Goal: Task Accomplishment & Management: Use online tool/utility

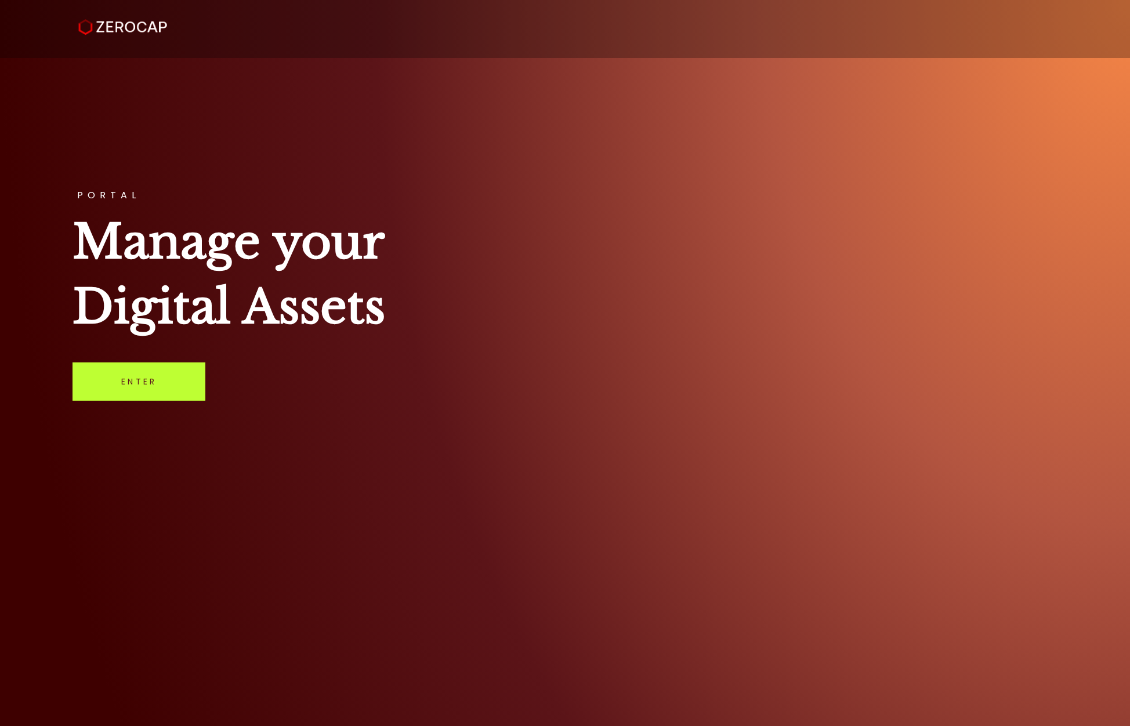
click at [149, 379] on link "Enter" at bounding box center [139, 382] width 133 height 38
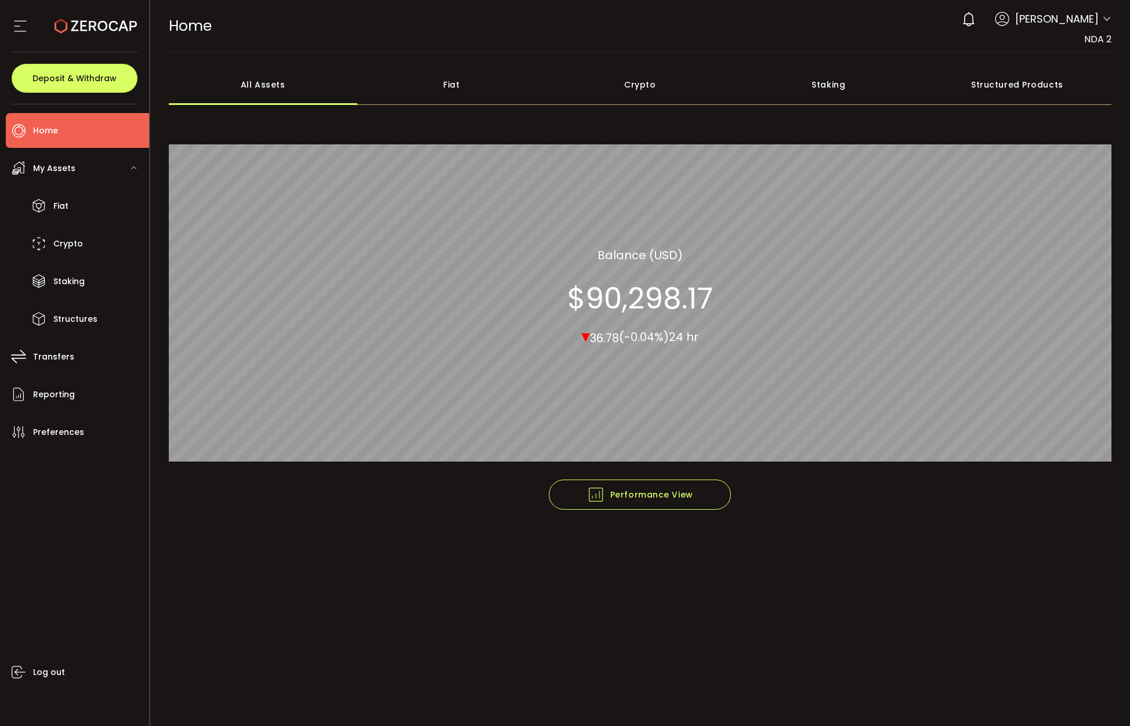
click at [1051, 553] on footer "Performance View Graph View" at bounding box center [640, 520] width 943 height 80
click at [50, 244] on li "Crypto" at bounding box center [77, 243] width 143 height 35
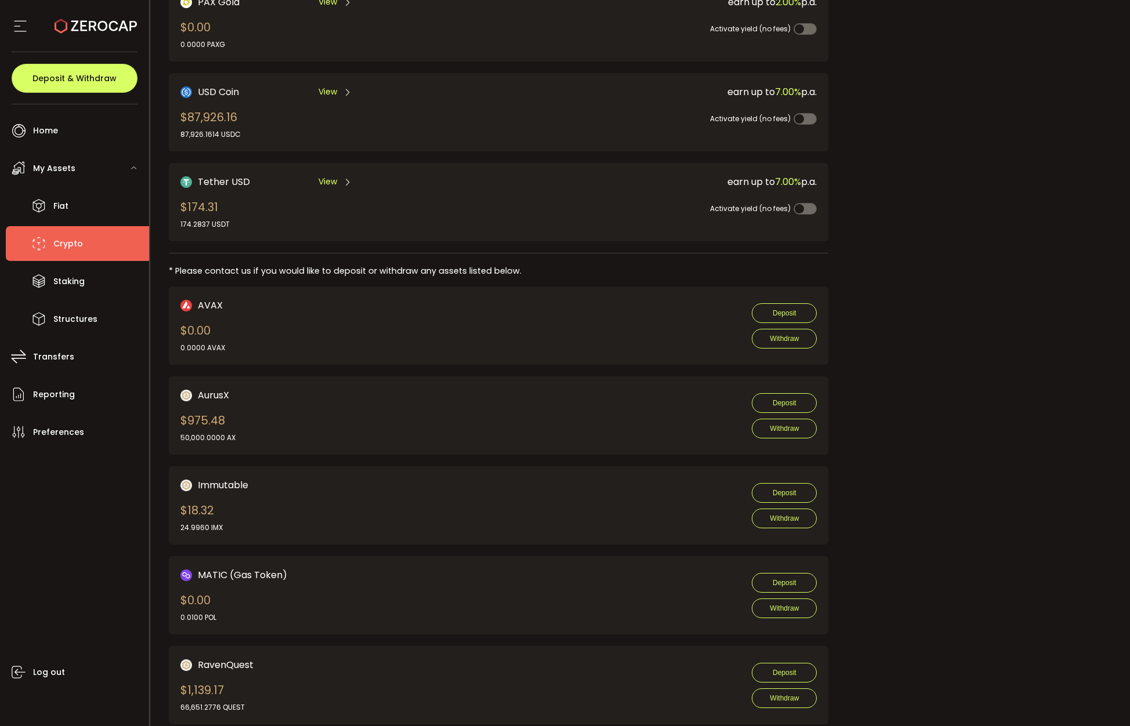
scroll to position [406, 0]
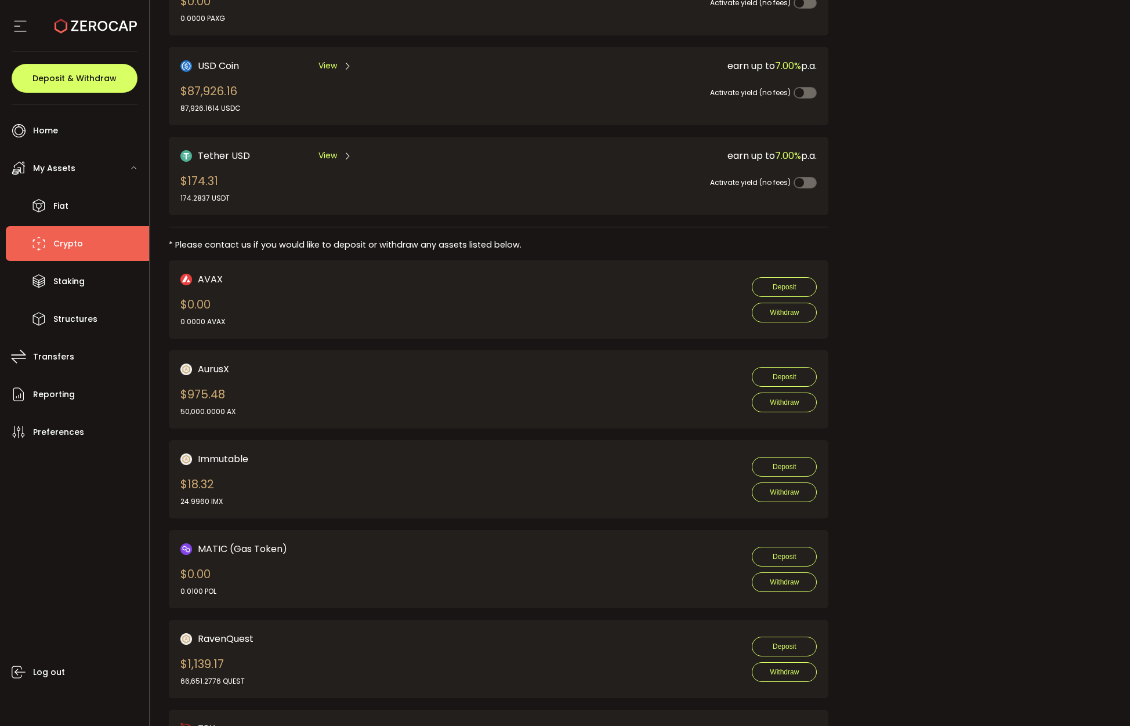
click at [202, 408] on div "50,000.0000 AX" at bounding box center [207, 412] width 55 height 10
copy div "50,000.0000 AX Deposit Withdraw"
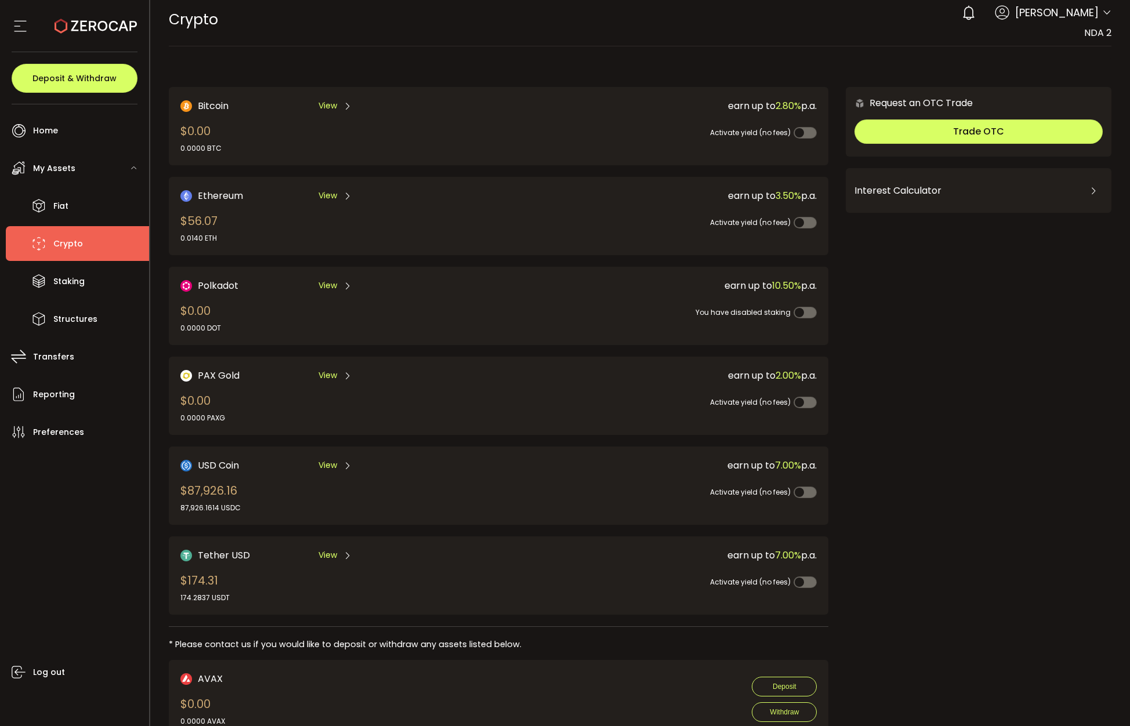
scroll to position [0, 0]
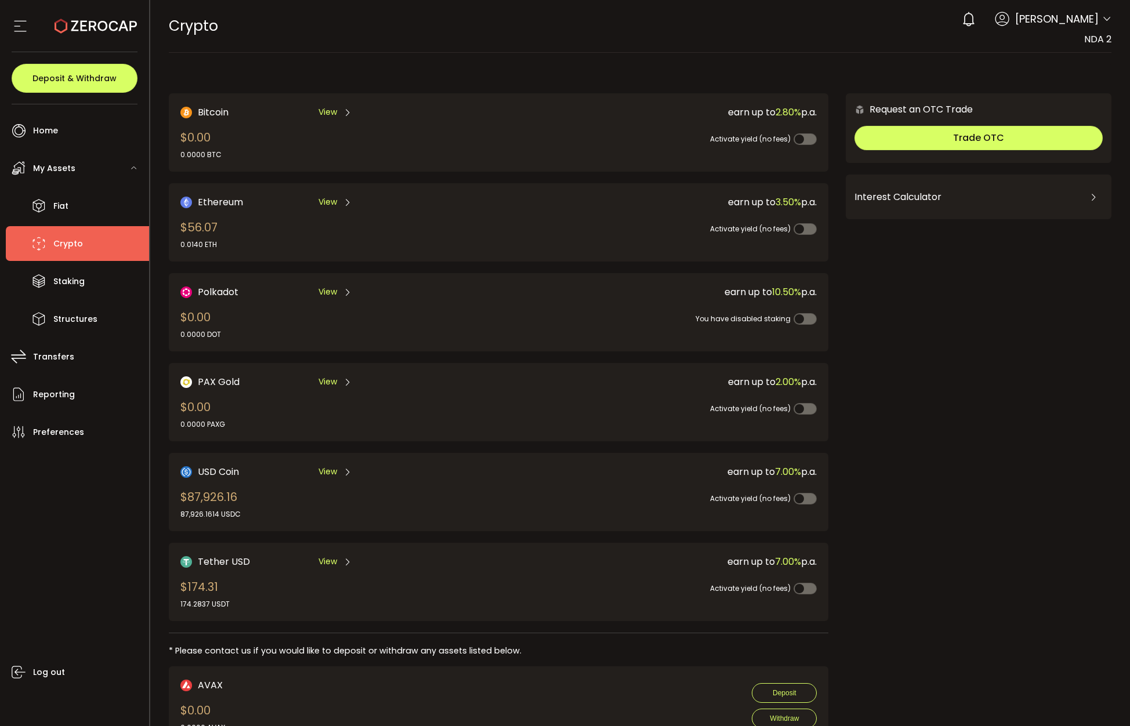
click at [56, 527] on div "Log out" at bounding box center [77, 584] width 143 height 268
click at [1102, 20] on icon at bounding box center [1106, 19] width 9 height 9
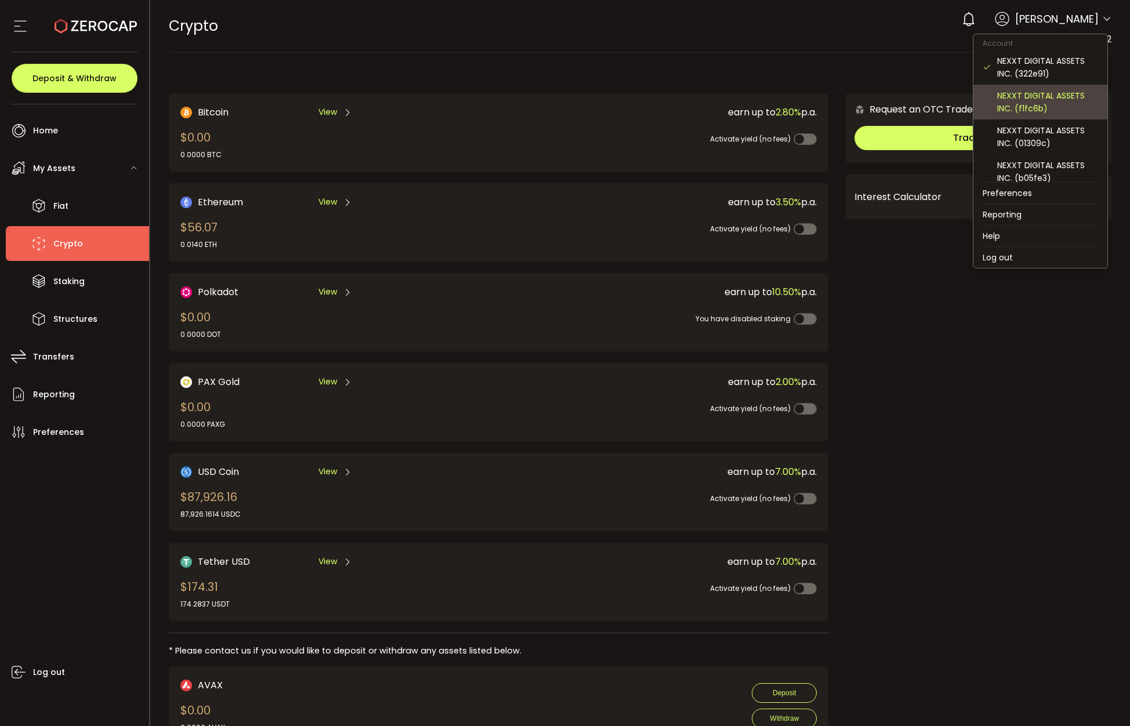
click at [1051, 97] on div "NEXXT DIGITAL ASSETS INC. (f1fc6b)" at bounding box center [1047, 102] width 101 height 26
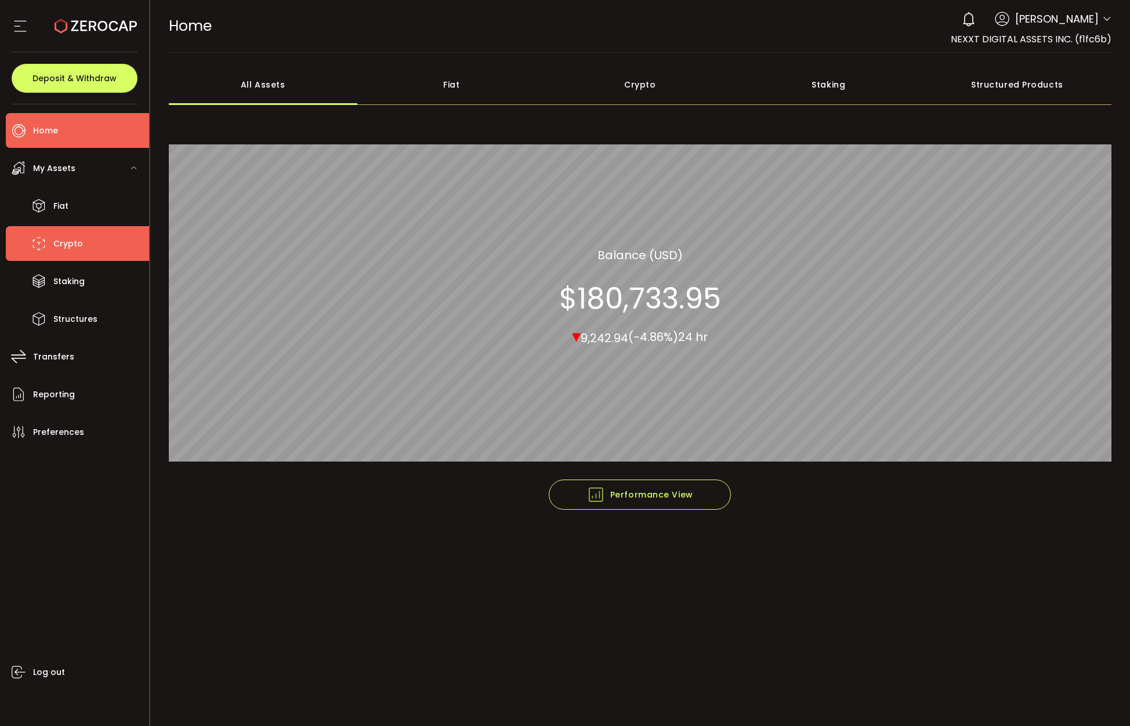
click at [97, 242] on li "Crypto" at bounding box center [77, 243] width 143 height 35
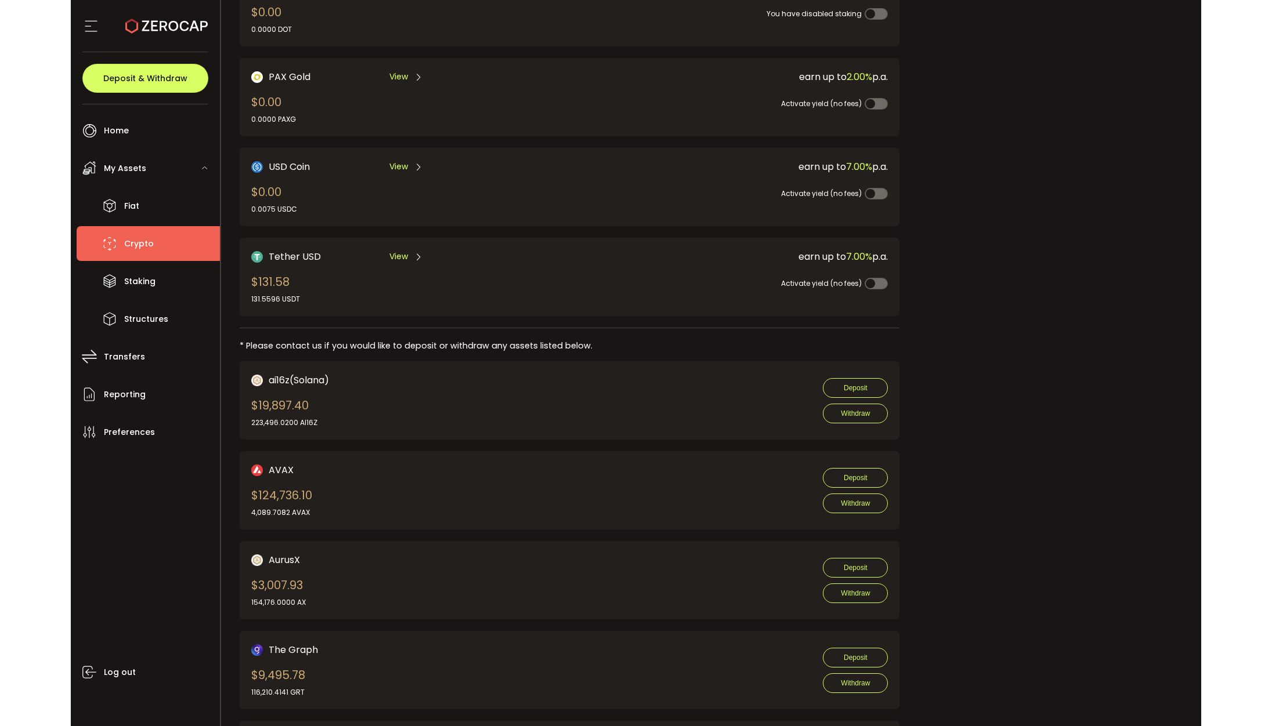
scroll to position [406, 0]
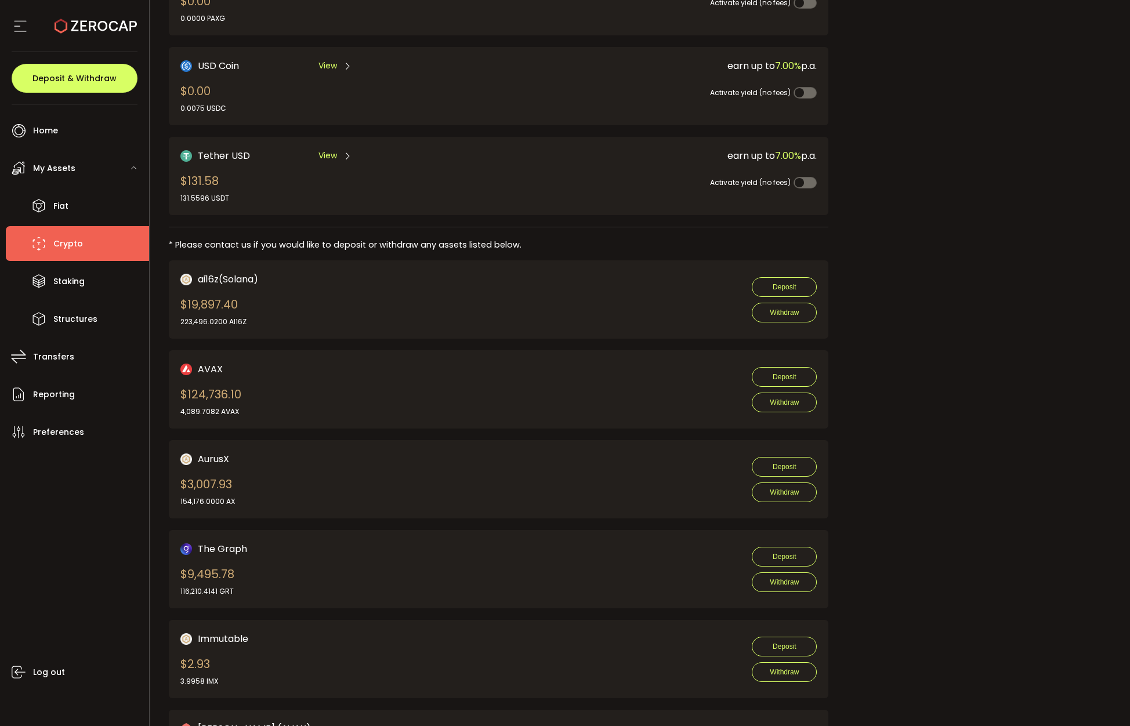
click at [211, 499] on div "154,176.0000 AX" at bounding box center [207, 502] width 55 height 10
copy div "154,176.0000 AX Deposit Withdraw"
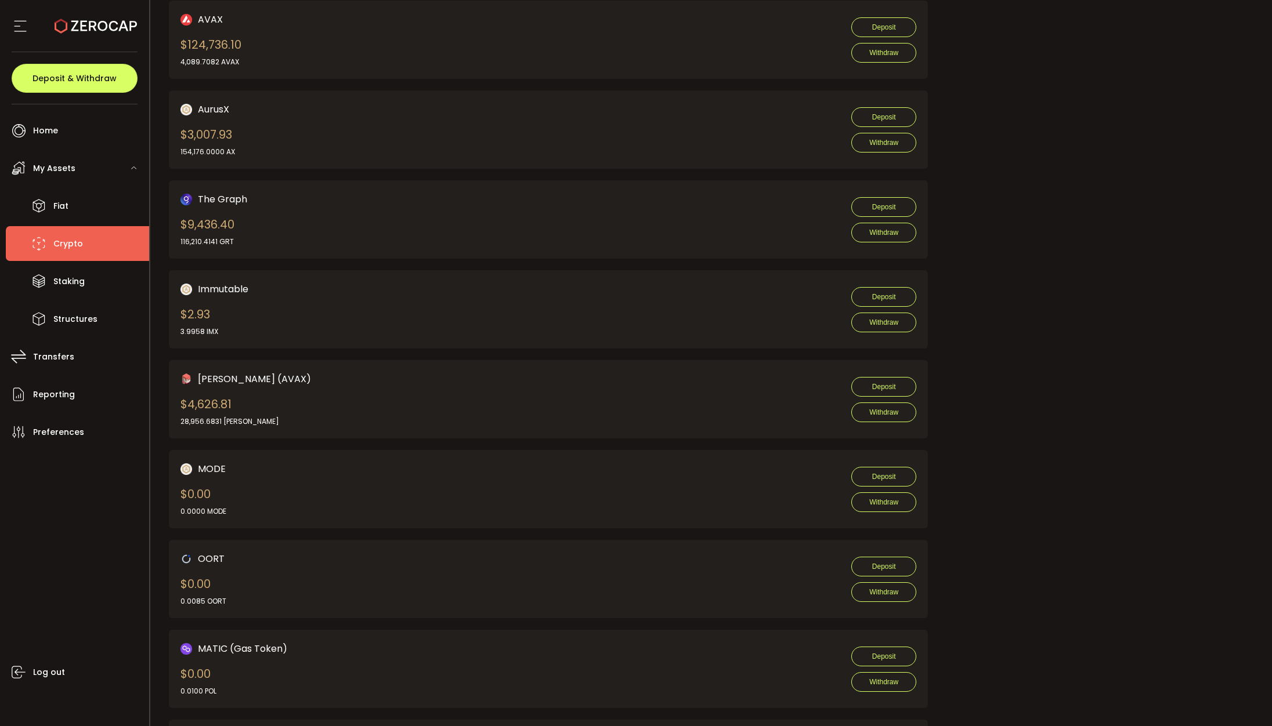
scroll to position [812, 0]
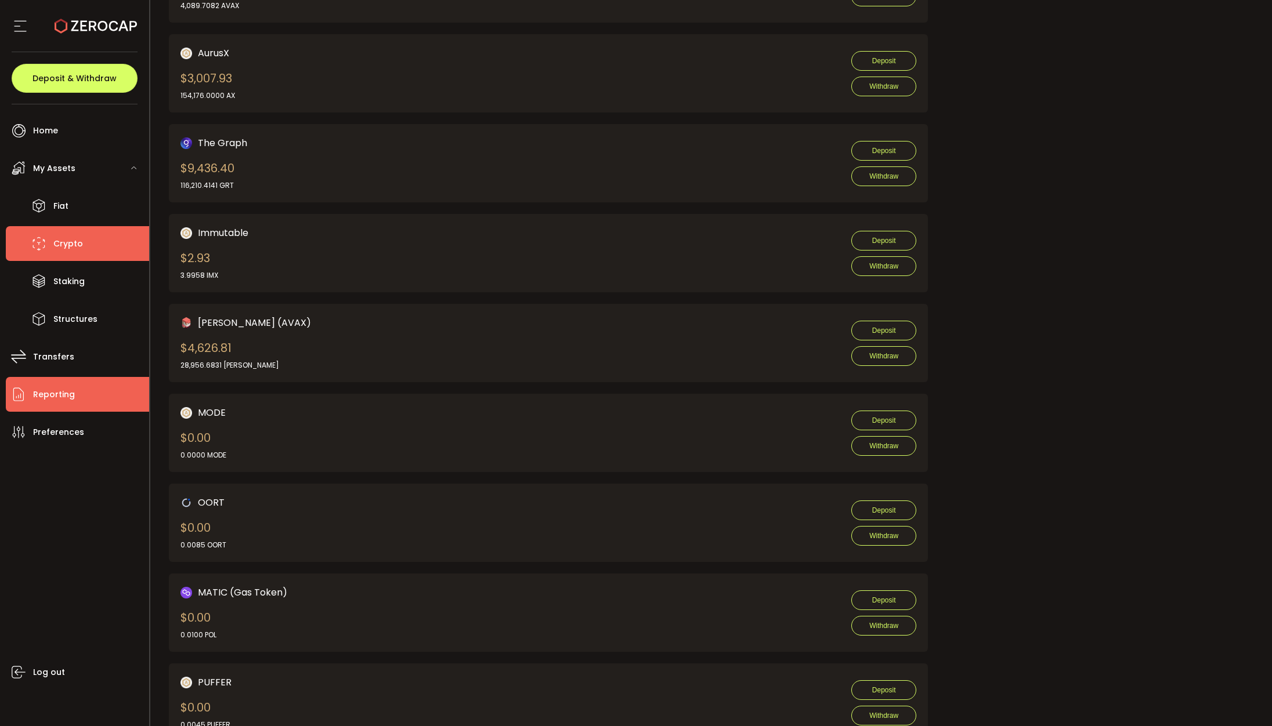
click at [78, 402] on li "Reporting" at bounding box center [77, 394] width 143 height 35
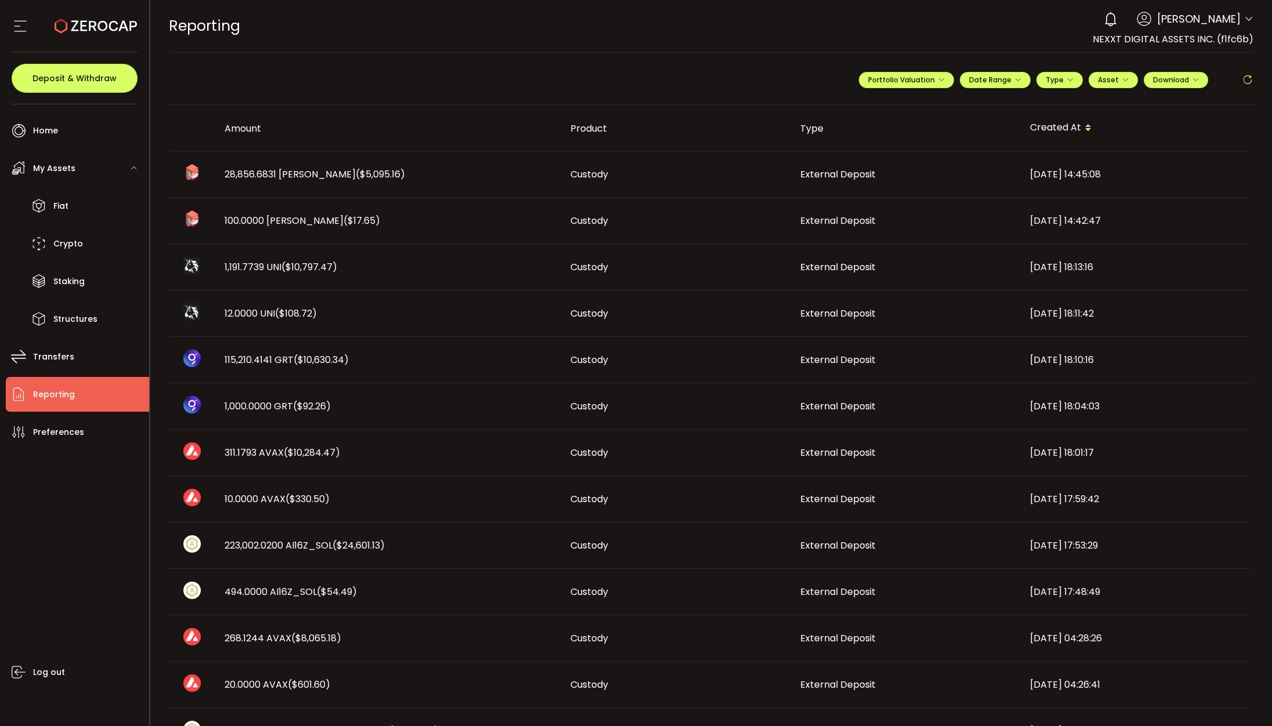
click at [259, 175] on span "28,856.6831 [PERSON_NAME] ($5,095.16)" at bounding box center [314, 174] width 180 height 13
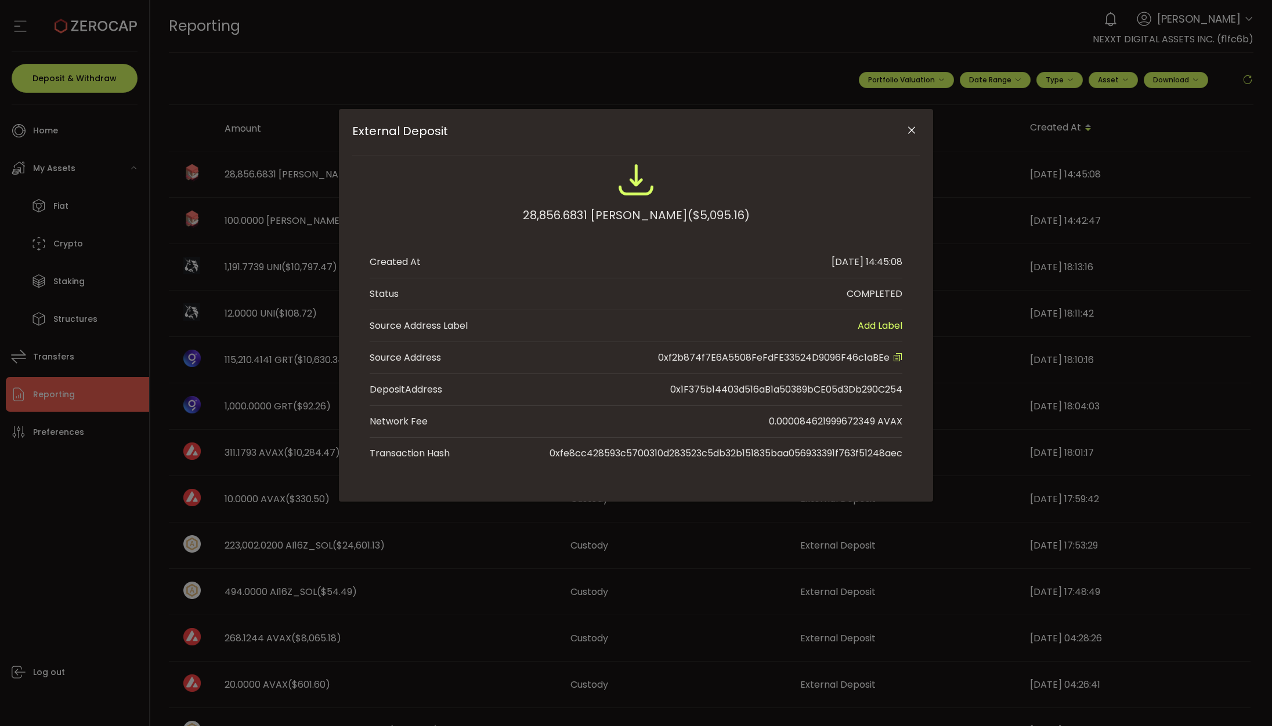
drag, startPoint x: 265, startPoint y: 187, endPoint x: 305, endPoint y: 190, distance: 40.7
click at [266, 187] on div "External Deposit 28,856.6831 JOE_AVAX ($5,095.16) Created At [DATE] 14:45:08 St…" at bounding box center [636, 363] width 1272 height 726
click at [914, 131] on icon "Close" at bounding box center [912, 131] width 12 height 12
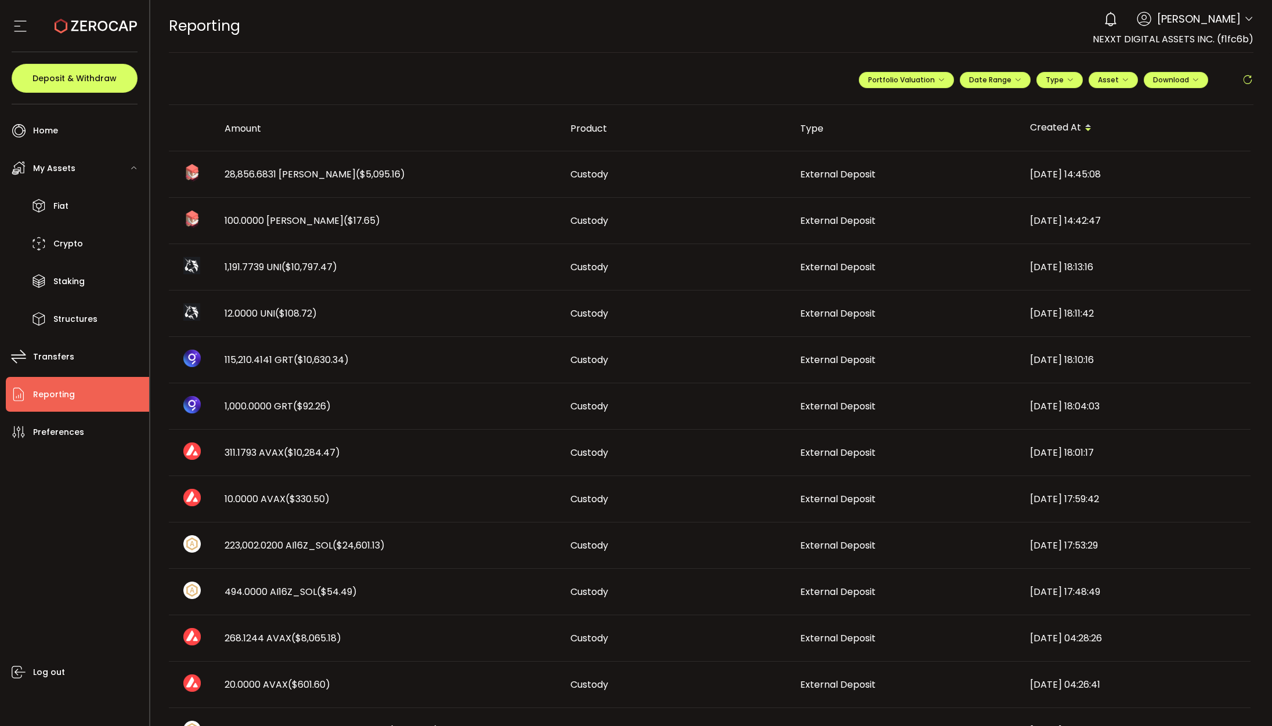
click at [1236, 26] on span "[PERSON_NAME]" at bounding box center [1199, 19] width 84 height 16
click at [1237, 21] on div "0 [PERSON_NAME] Account NEXXT DIGITAL ASSETS INC. (322e91) NEXXT DIGITAL ASSETS…" at bounding box center [1175, 19] width 155 height 26
click at [1244, 20] on icon at bounding box center [1248, 19] width 9 height 9
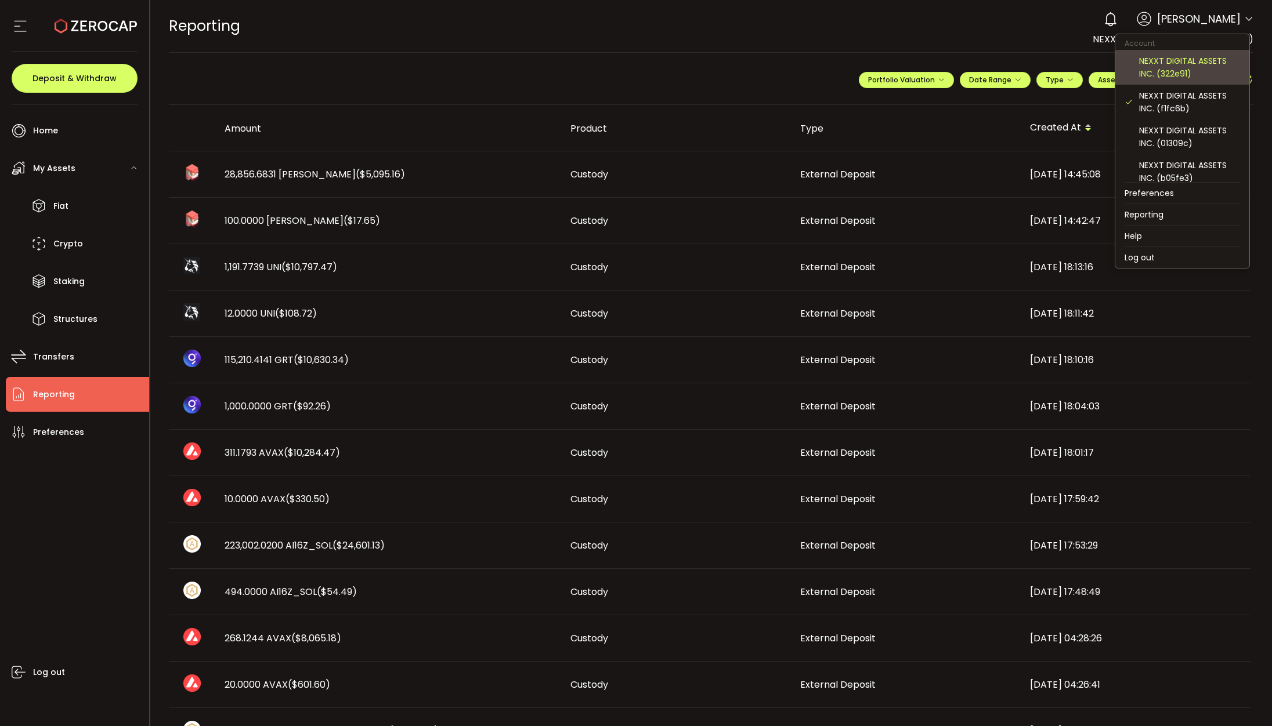
click at [1199, 66] on div "NEXXT DIGITAL ASSETS INC. (322e91)" at bounding box center [1189, 68] width 101 height 26
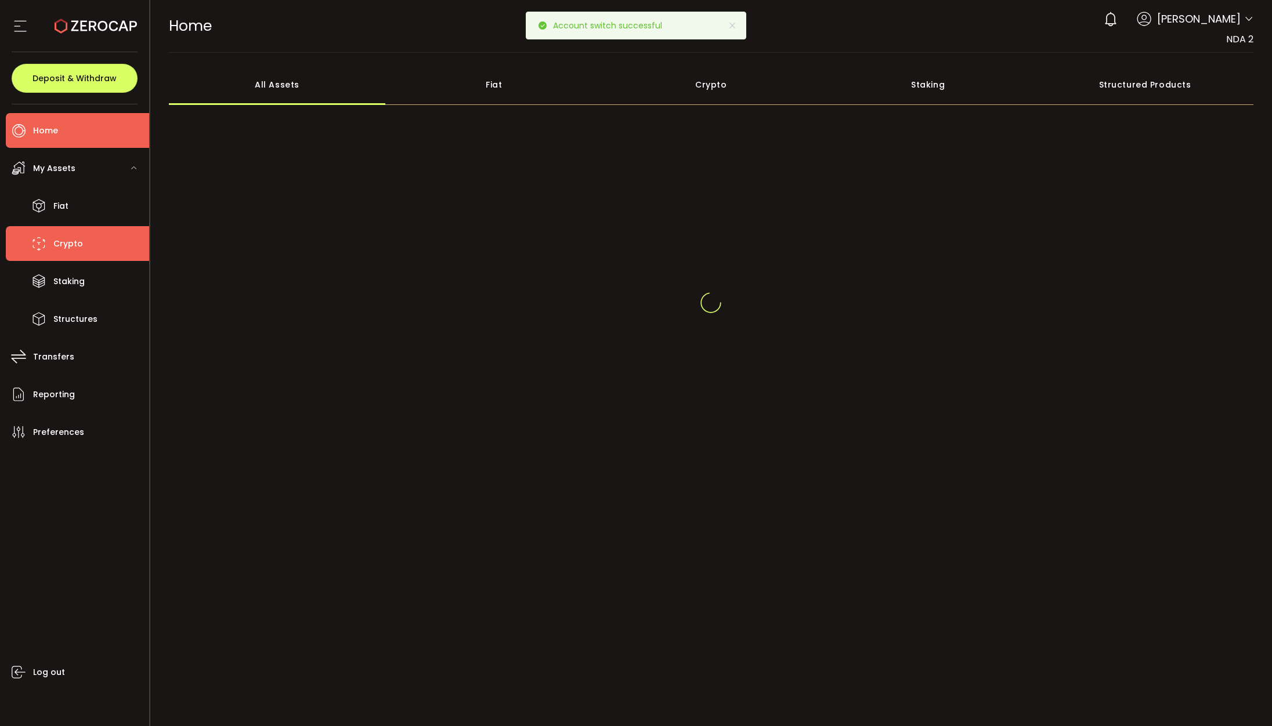
click at [60, 244] on span "Crypto" at bounding box center [68, 244] width 30 height 17
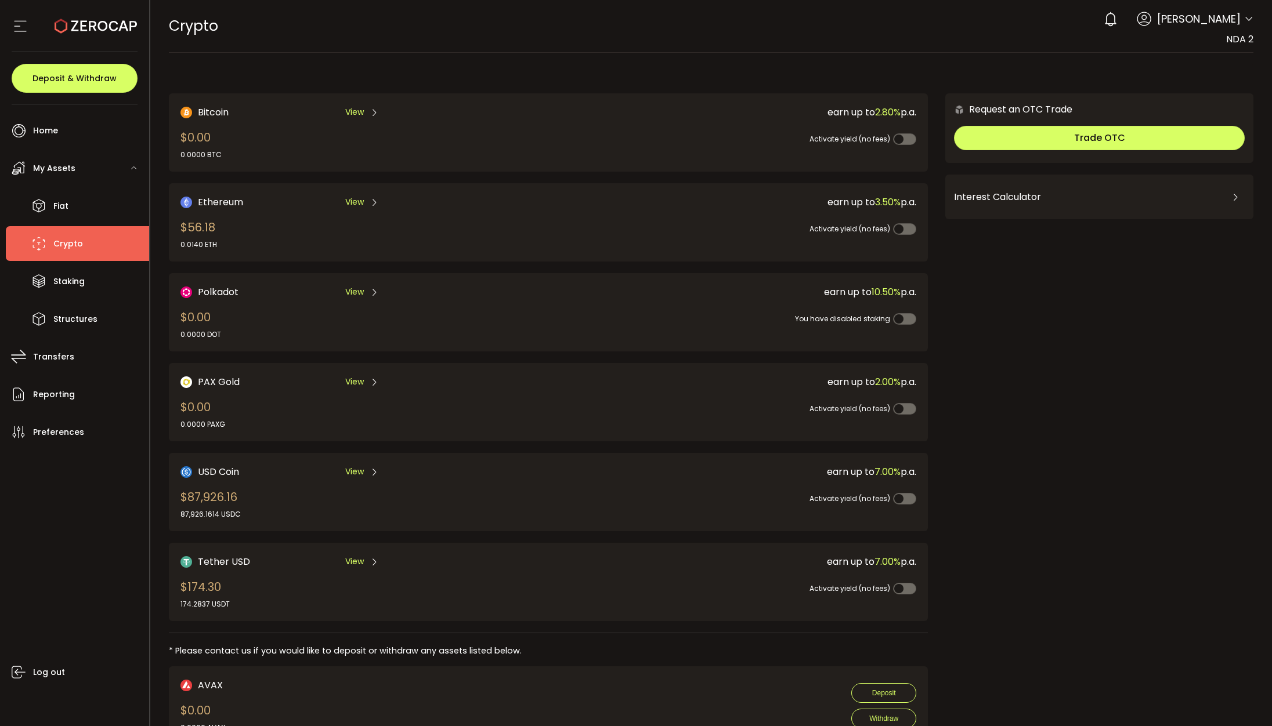
click at [1234, 25] on span "[PERSON_NAME]" at bounding box center [1199, 19] width 84 height 16
click at [1247, 27] on div "Account NEXXT DIGITAL ASSETS INC. (322e91) NEXXT DIGITAL ASSETS INC. (f1fc6b) N…" at bounding box center [1248, 21] width 9 height 12
click at [1246, 20] on icon at bounding box center [1248, 19] width 9 height 9
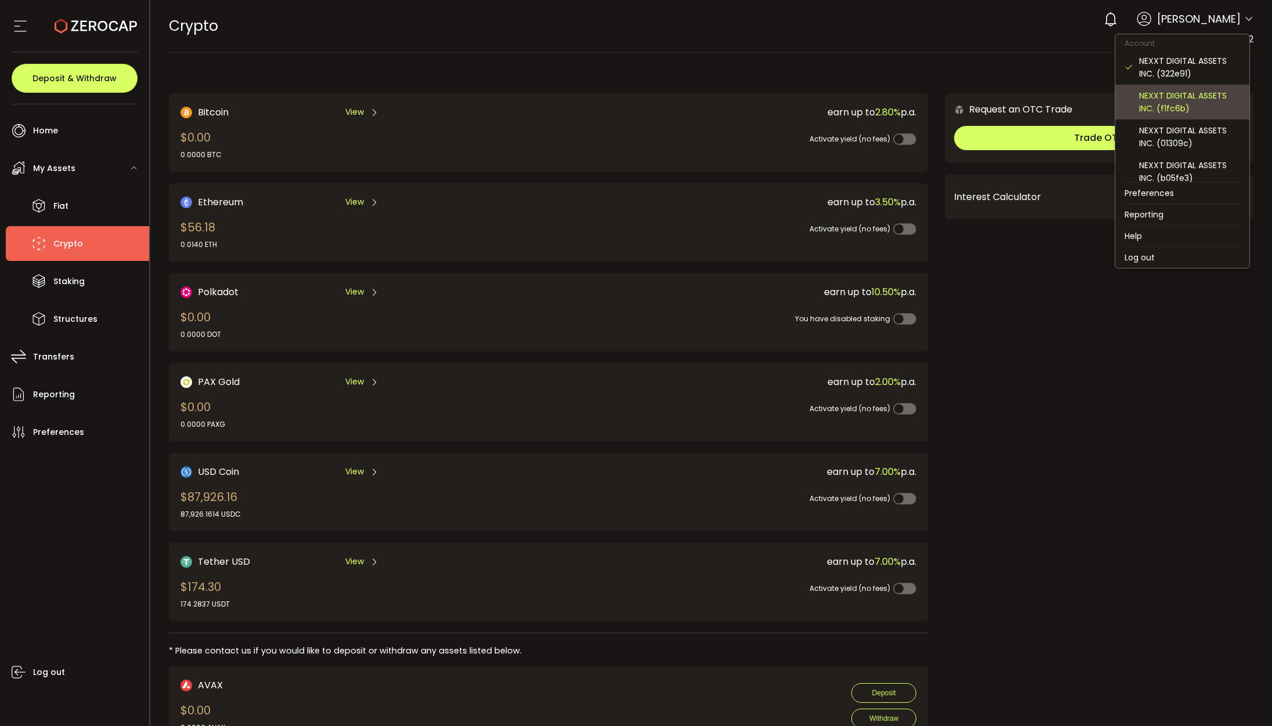
click at [1178, 97] on div "NEXXT DIGITAL ASSETS INC. (f1fc6b)" at bounding box center [1189, 102] width 101 height 26
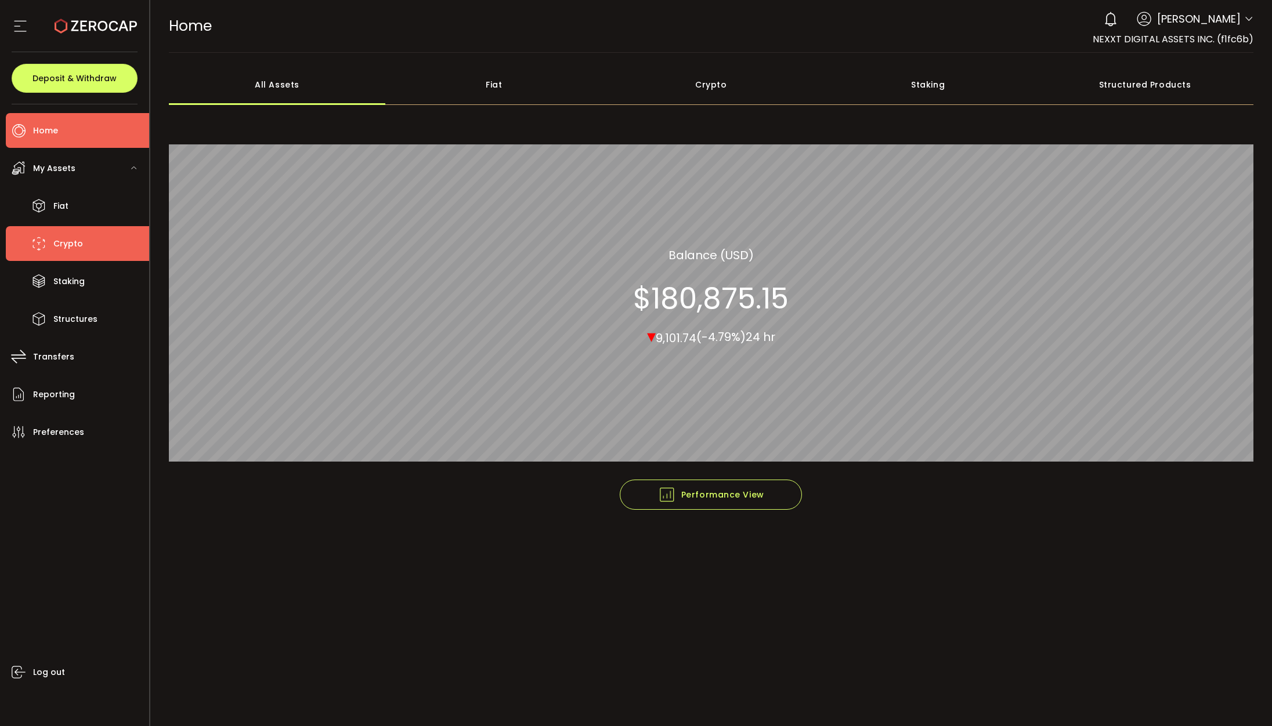
click at [75, 245] on span "Crypto" at bounding box center [68, 244] width 30 height 17
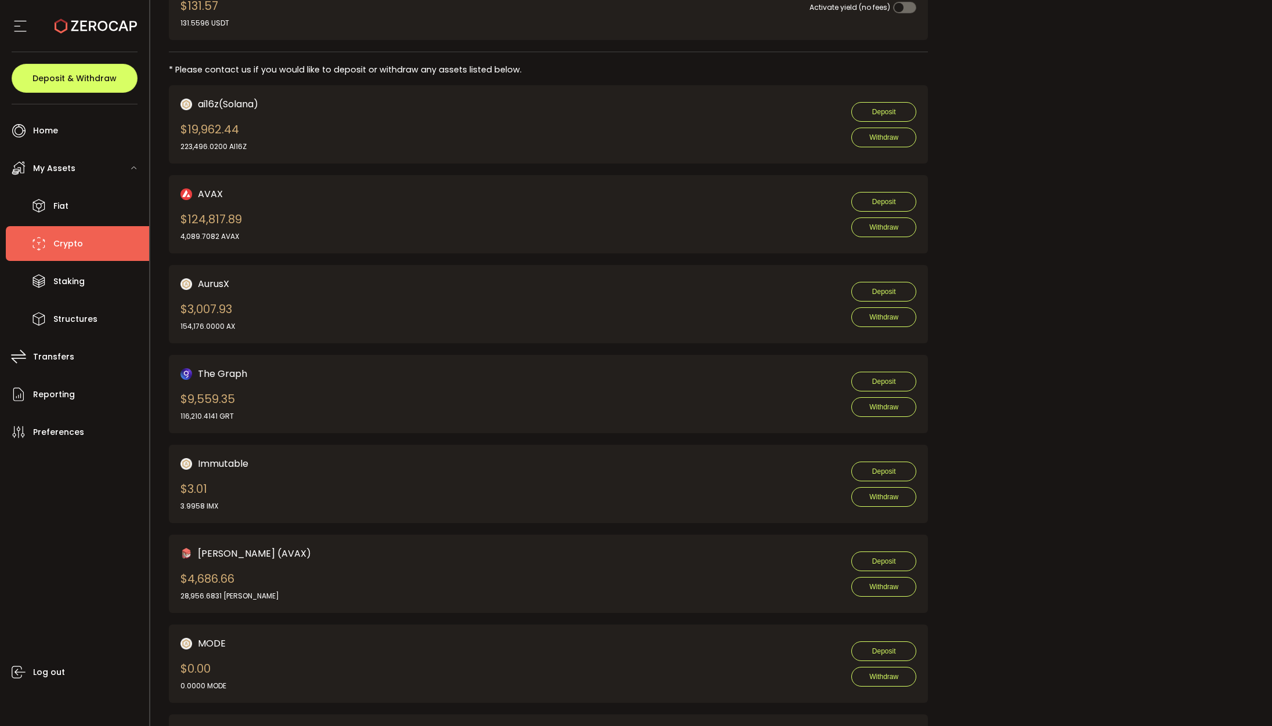
scroll to position [522, 0]
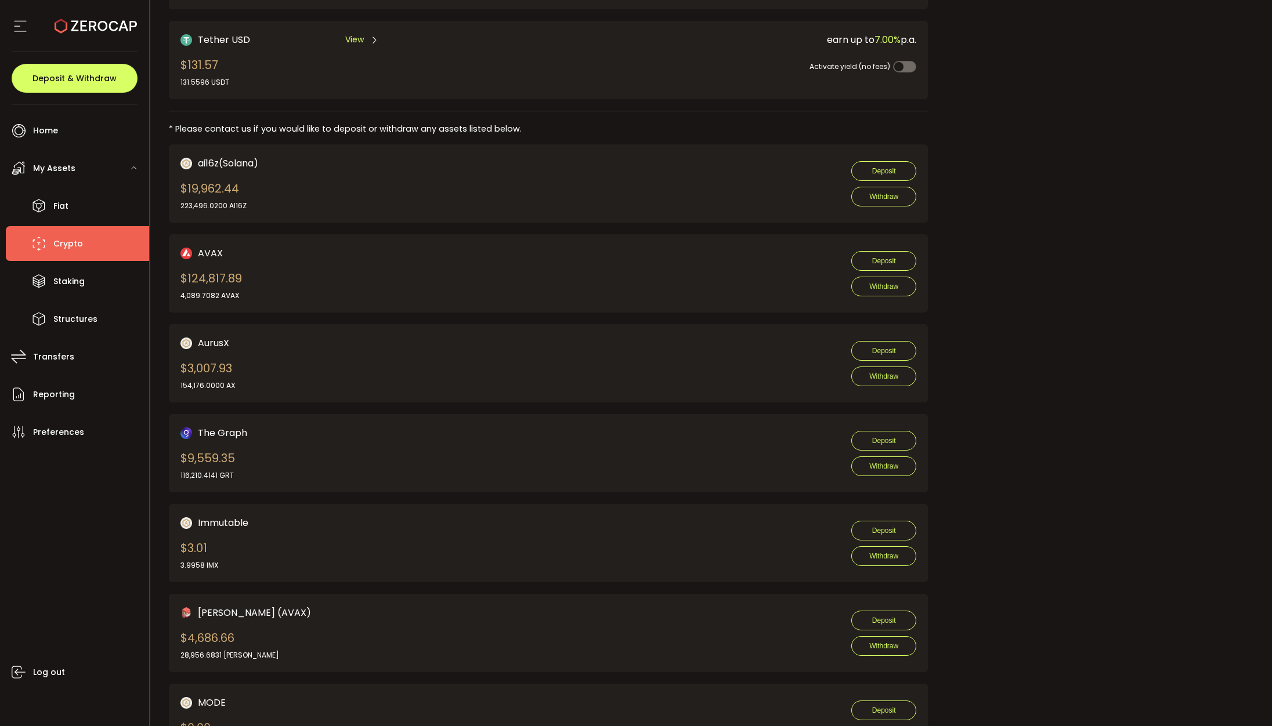
click at [1036, 258] on div "Request an OTC Trade Trade OTC Buy Sell Crypto *** BTC ETH USDT USDC PAXG DOT F…" at bounding box center [1099, 532] width 308 height 1922
